Goal: Entertainment & Leisure: Consume media (video, audio)

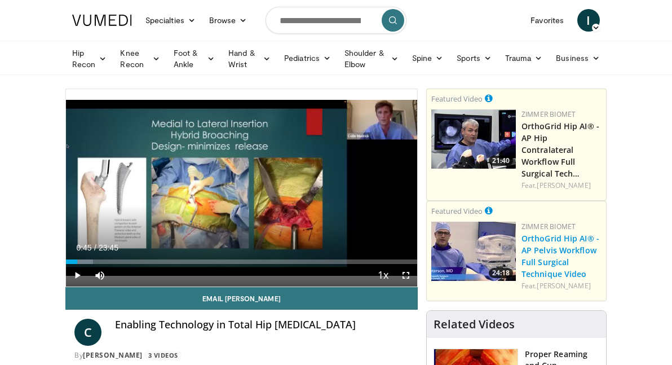
click at [561, 233] on link "OrthoGrid Hip AI® - AP Pelvis Workflow Full Surgical Technique Video" at bounding box center [560, 256] width 78 height 46
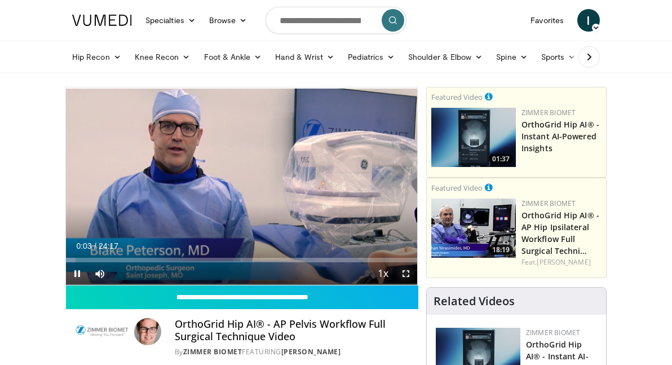
click at [406, 273] on span "Video Player" at bounding box center [405, 273] width 23 height 23
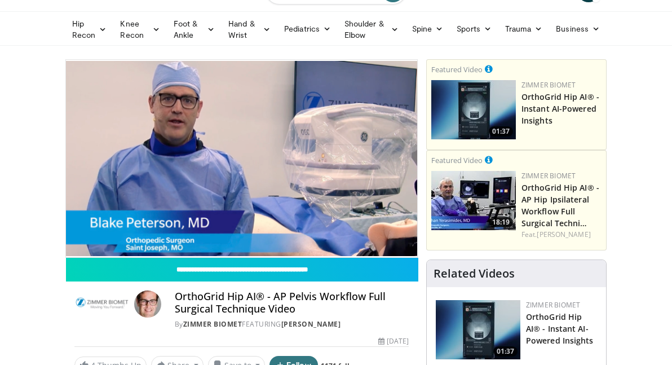
scroll to position [29, 0]
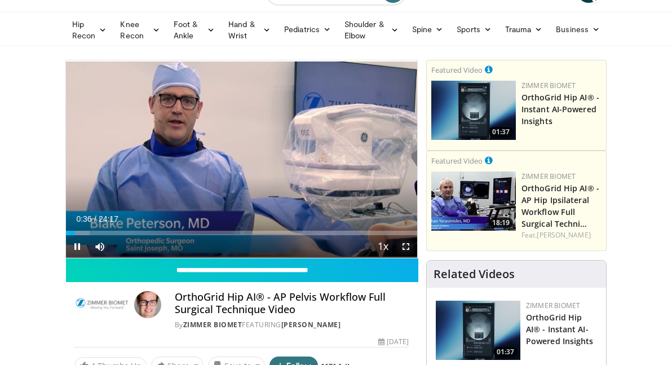
click at [406, 245] on span "Video Player" at bounding box center [405, 246] width 23 height 23
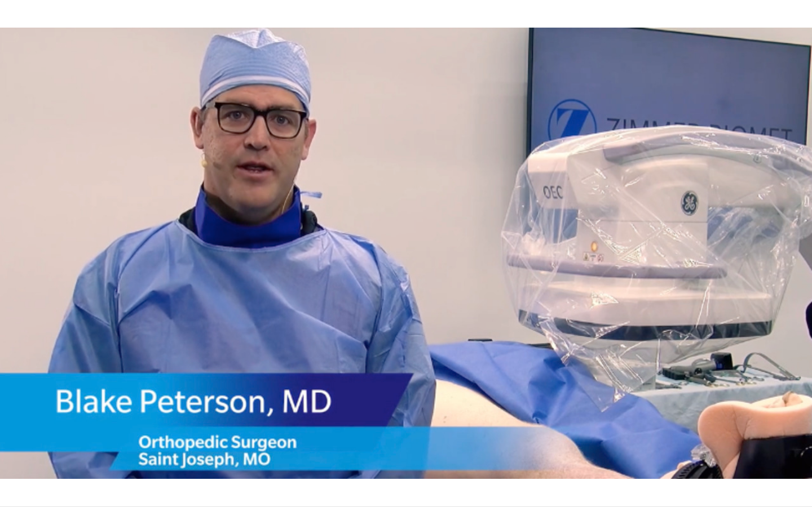
click at [671, 308] on div "10 seconds Tap to unmute" at bounding box center [406, 253] width 812 height 507
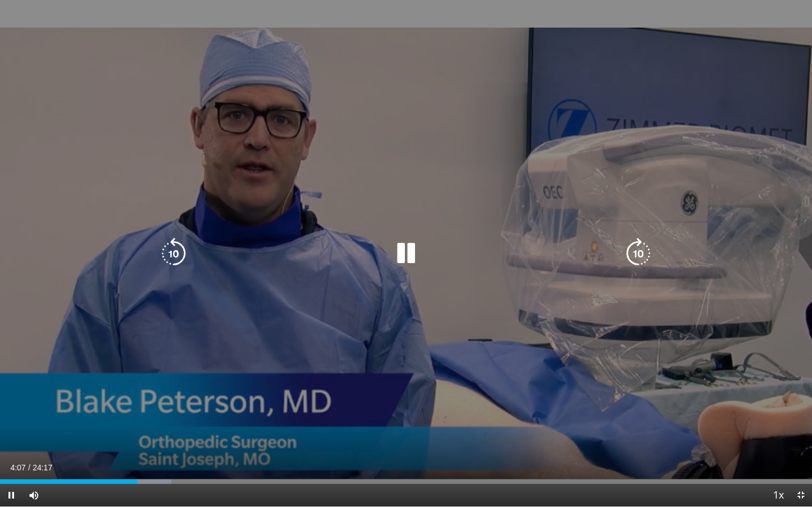
click at [615, 314] on div "10 seconds Tap to unmute" at bounding box center [406, 253] width 812 height 507
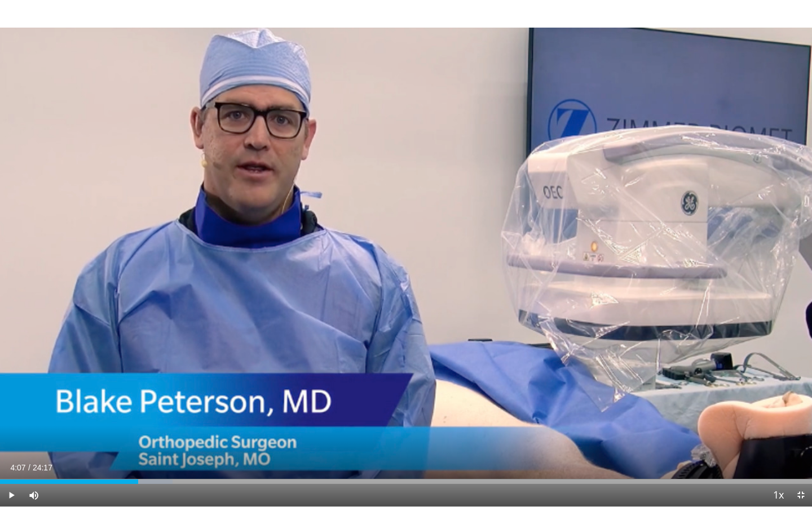
click at [592, 308] on div "10 seconds Tap to unmute" at bounding box center [406, 253] width 812 height 507
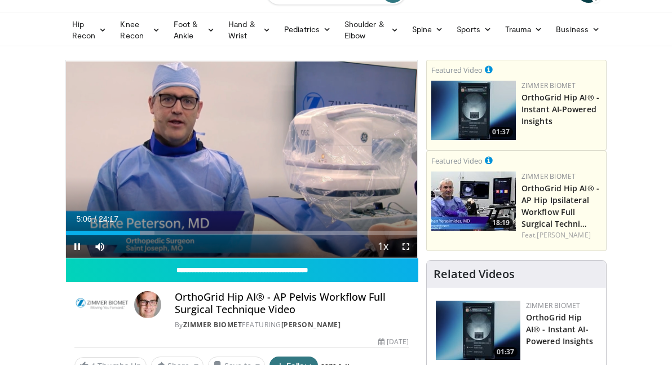
click at [410, 251] on span "Video Player" at bounding box center [405, 246] width 23 height 23
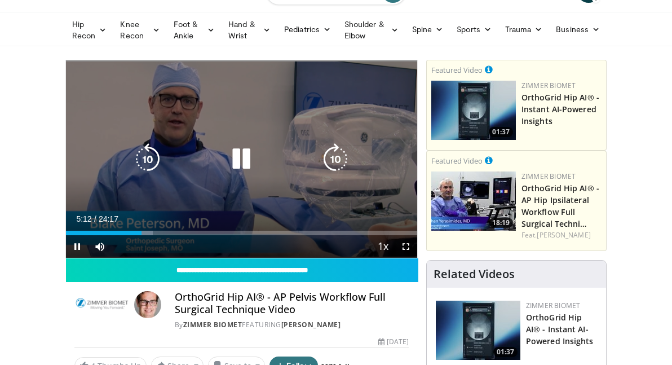
click at [249, 162] on icon "Video Player" at bounding box center [241, 159] width 32 height 32
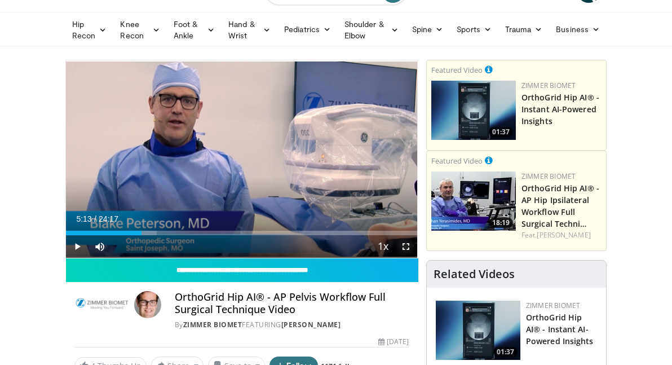
click at [405, 247] on span "Video Player" at bounding box center [405, 246] width 23 height 23
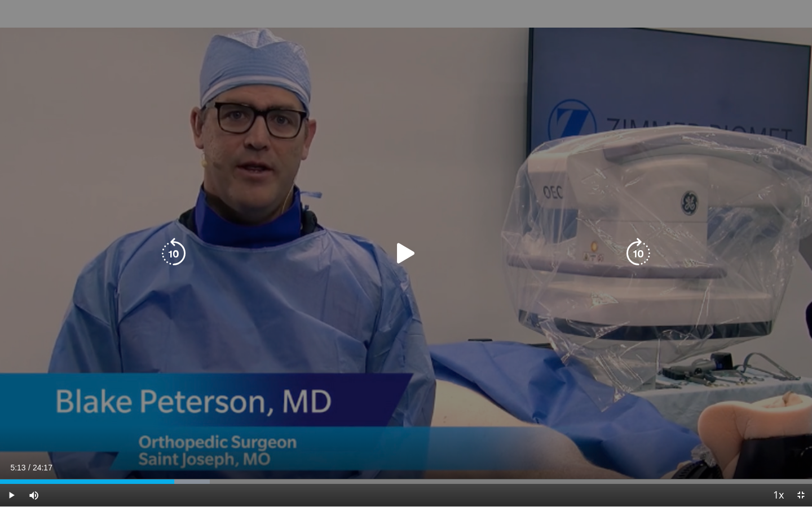
click at [671, 229] on div "10 seconds Tap to unmute" at bounding box center [406, 253] width 812 height 507
click at [413, 248] on icon "Video Player" at bounding box center [406, 254] width 32 height 32
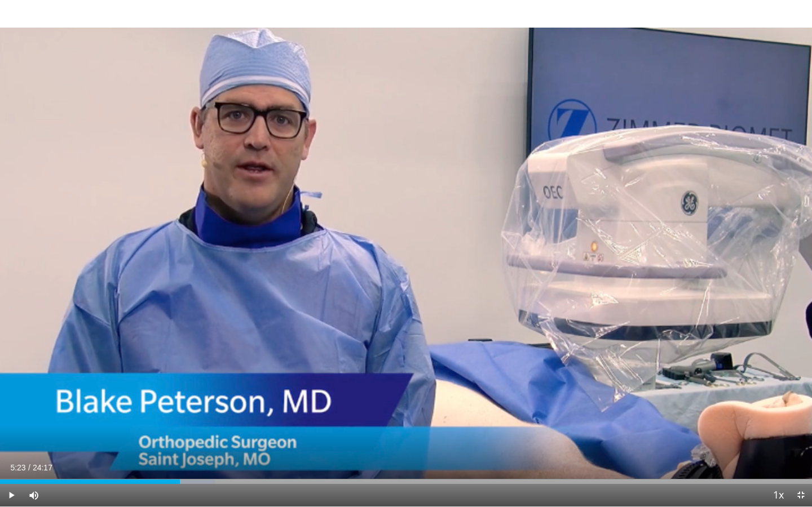
click at [356, 356] on div "10 seconds Tap to unmute" at bounding box center [406, 253] width 812 height 507
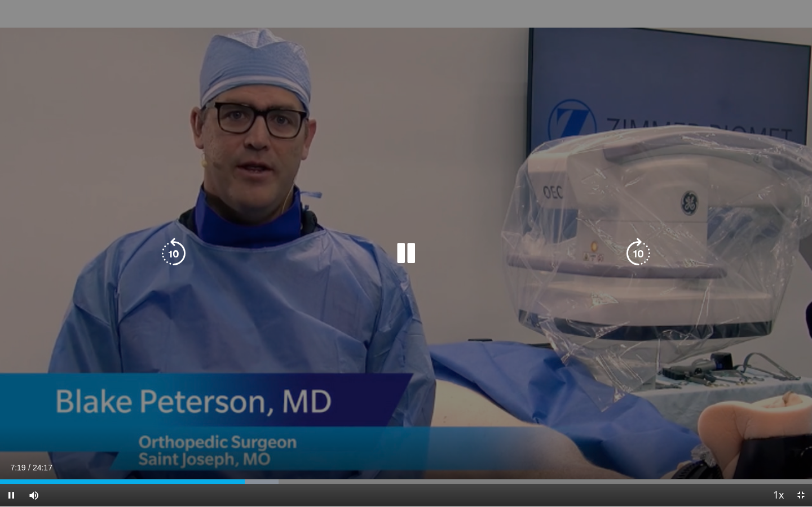
click at [398, 255] on icon "Video Player" at bounding box center [406, 254] width 32 height 32
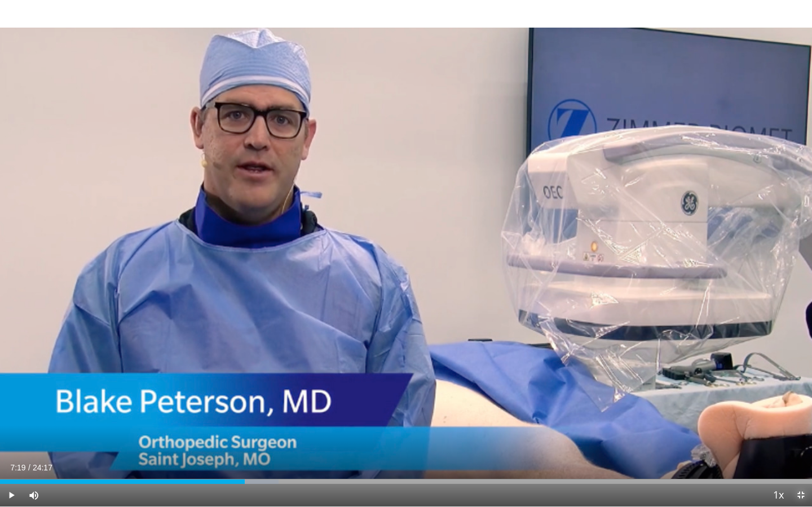
click at [671, 364] on span "Video Player" at bounding box center [800, 495] width 23 height 23
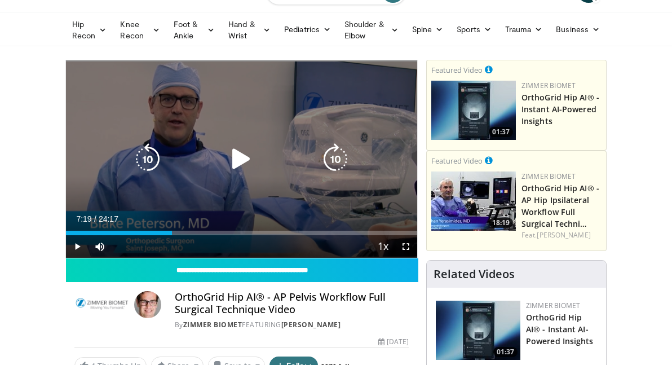
click at [239, 165] on icon "Video Player" at bounding box center [241, 159] width 32 height 32
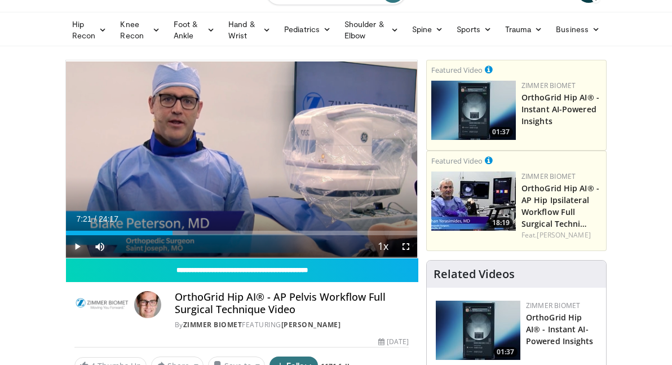
click at [77, 245] on span "Video Player" at bounding box center [77, 246] width 23 height 23
click at [403, 247] on span "Video Player" at bounding box center [405, 246] width 23 height 23
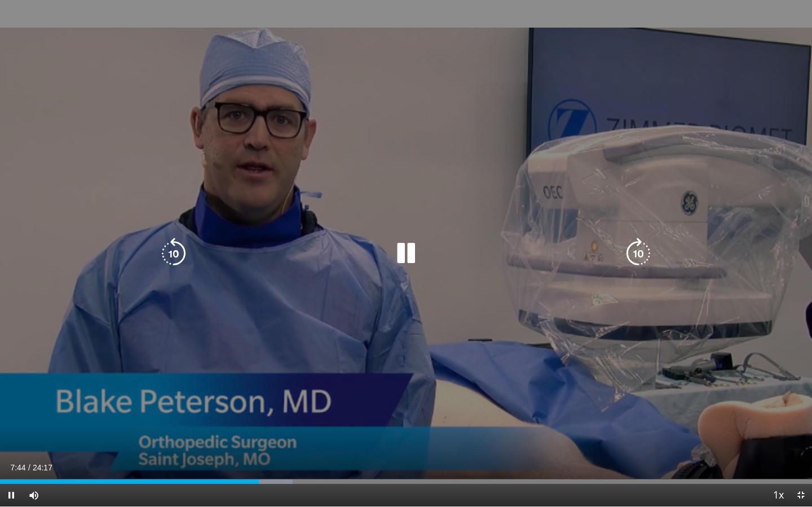
click at [556, 124] on div "10 seconds Tap to unmute" at bounding box center [406, 253] width 812 height 507
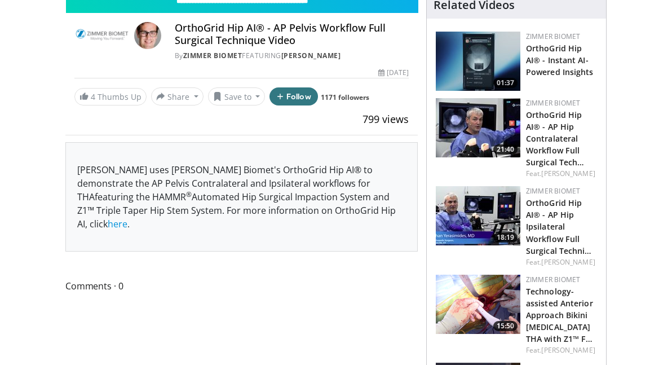
scroll to position [298, 0]
